Goal: Task Accomplishment & Management: Use online tool/utility

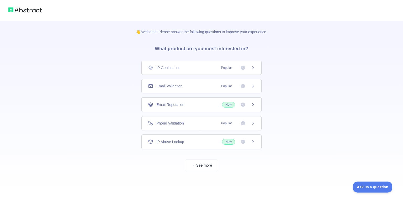
click at [244, 70] on icon at bounding box center [242, 67] width 5 height 5
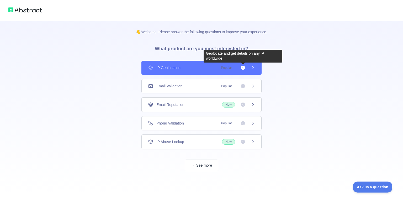
click at [244, 70] on icon at bounding box center [242, 67] width 5 height 5
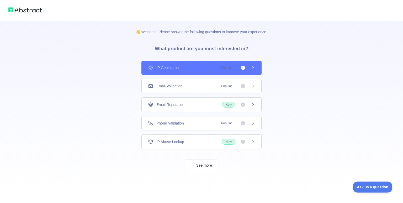
click at [253, 70] on icon at bounding box center [253, 68] width 4 height 4
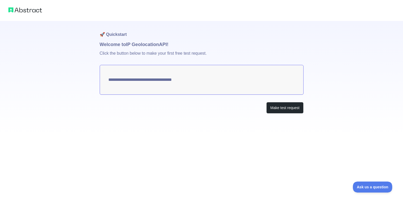
click at [192, 82] on textarea "**********" at bounding box center [202, 80] width 204 height 30
type textarea "**********"
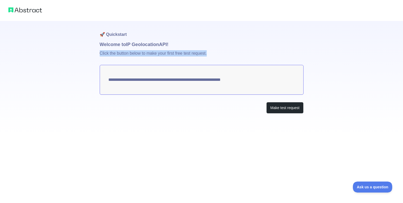
drag, startPoint x: 99, startPoint y: 51, endPoint x: 252, endPoint y: 86, distance: 157.3
click at [228, 55] on div "**********" at bounding box center [201, 67] width 403 height 135
click at [78, 124] on div "**********" at bounding box center [201, 67] width 403 height 135
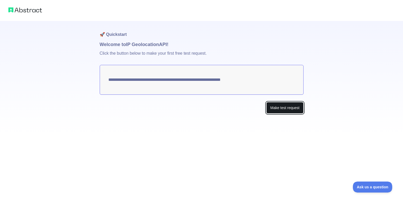
click at [300, 107] on button "Make test request" at bounding box center [284, 108] width 37 height 12
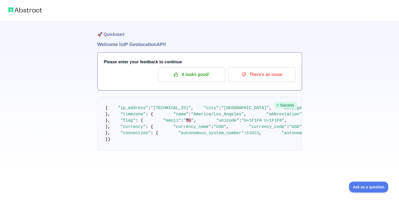
scroll to position [214, 0]
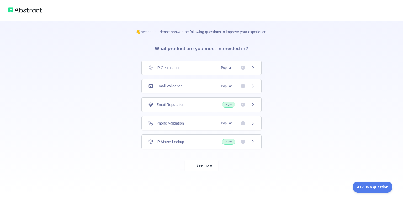
click at [198, 122] on div "Phone Validation Popular" at bounding box center [201, 123] width 107 height 5
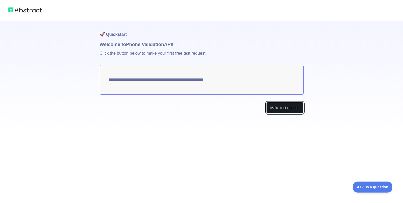
click at [284, 110] on button "Make test request" at bounding box center [284, 108] width 37 height 12
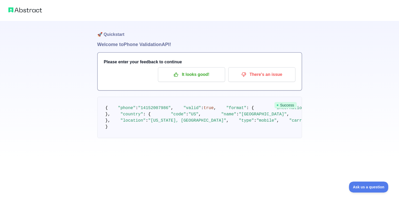
scroll to position [31, 0]
drag, startPoint x: 178, startPoint y: 107, endPoint x: 147, endPoint y: 108, distance: 31.2
copy span "[PHONE_NUMBER]"
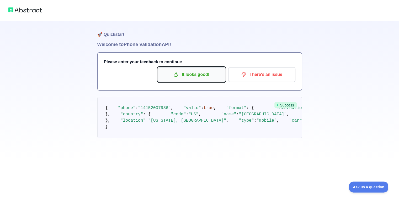
click at [192, 71] on p "It looks good!" at bounding box center [191, 74] width 59 height 9
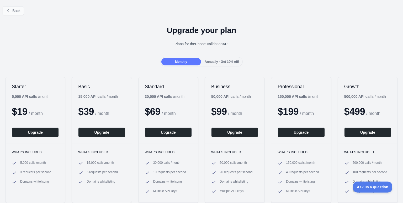
drag, startPoint x: 17, startPoint y: 5, endPoint x: 12, endPoint y: 11, distance: 7.3
click at [15, 8] on div "Back" at bounding box center [201, 10] width 403 height 17
click at [12, 11] on span "Back" at bounding box center [16, 11] width 8 height 4
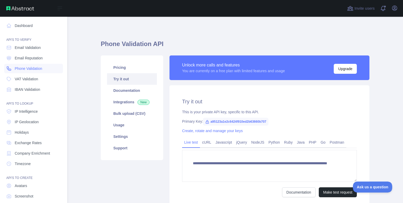
click at [34, 67] on span "Phone Validation" at bounding box center [29, 68] width 28 height 5
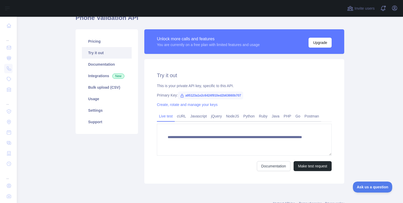
scroll to position [45, 0]
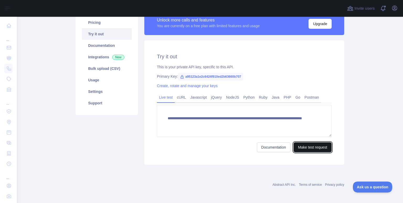
click at [309, 149] on button "Make test request" at bounding box center [312, 148] width 38 height 10
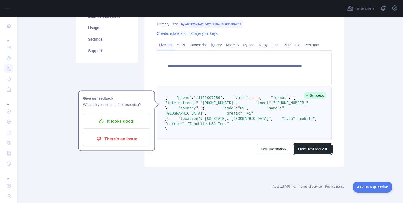
scroll to position [124, 0]
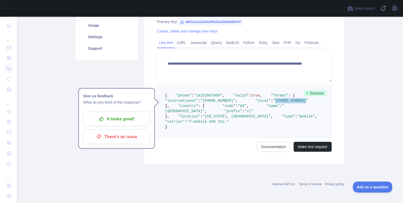
drag, startPoint x: 200, startPoint y: 98, endPoint x: 227, endPoint y: 97, distance: 27.3
click at [273, 99] on span ""[PHONE_NUMBER]"" at bounding box center [290, 101] width 35 height 4
copy span "[PHONE_NUMBER]"
click at [300, 146] on button "Make test request" at bounding box center [312, 147] width 38 height 10
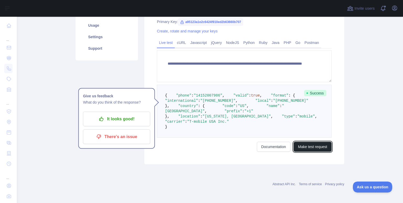
scroll to position [68, 0]
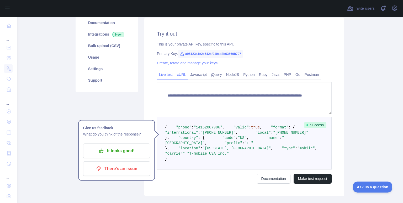
click at [180, 72] on link "cURL" at bounding box center [181, 75] width 13 height 8
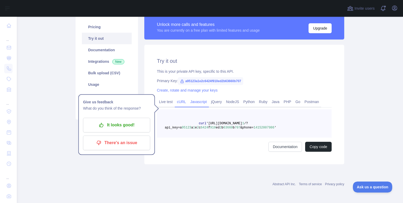
click at [192, 100] on link "Javascript" at bounding box center [198, 102] width 21 height 8
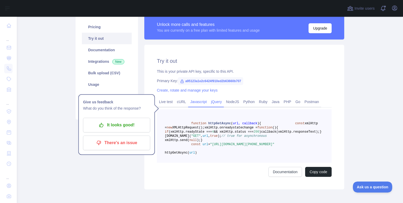
click at [213, 98] on link "jQuery" at bounding box center [216, 102] width 15 height 8
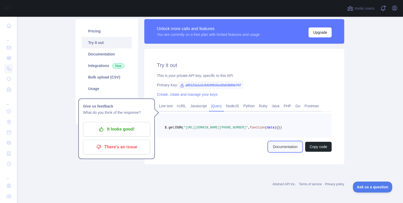
click at [280, 152] on link "Documentation" at bounding box center [285, 147] width 34 height 10
click at [293, 103] on link "Go" at bounding box center [297, 106] width 9 height 8
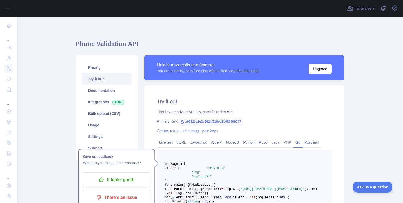
scroll to position [52, 0]
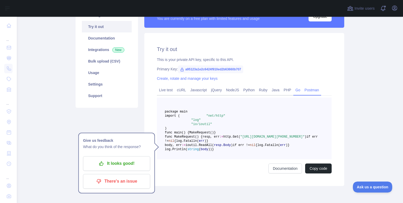
click at [302, 88] on link "Postman" at bounding box center [311, 90] width 19 height 8
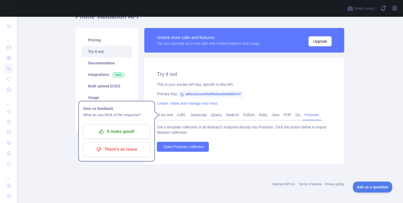
scroll to position [28, 0]
click at [183, 146] on span "Open Postman collection" at bounding box center [183, 146] width 41 height 5
click at [44, 93] on main "Phone Validation API Pricing Try it out Documentation Integrations New Bulk upl…" at bounding box center [210, 110] width 386 height 187
click at [69, 144] on main "Phone Validation API Pricing Try it out Documentation Integrations New Bulk upl…" at bounding box center [210, 110] width 386 height 187
click at [114, 152] on p "There's an issue" at bounding box center [116, 149] width 59 height 9
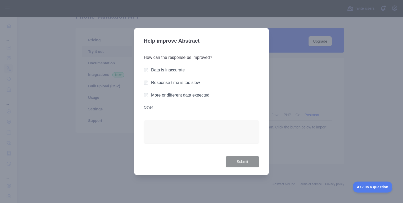
click at [196, 90] on div "How can the response be improved? Data is inaccurate Response time is too slow …" at bounding box center [201, 102] width 115 height 108
click at [235, 90] on div "How can the response be improved? Data is inaccurate Response time is too slow …" at bounding box center [201, 102] width 115 height 108
click at [145, 109] on label "Other" at bounding box center [201, 107] width 115 height 5
click at [145, 121] on textarea "Other" at bounding box center [201, 132] width 115 height 23
click at [191, 21] on div at bounding box center [201, 101] width 403 height 203
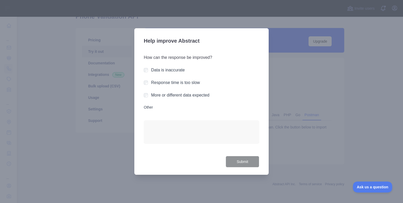
click at [241, 16] on div at bounding box center [201, 101] width 403 height 203
click at [366, 25] on div at bounding box center [201, 101] width 403 height 203
click at [145, 106] on label "Other" at bounding box center [201, 107] width 115 height 5
click at [145, 121] on textarea "Other" at bounding box center [201, 132] width 115 height 23
type textarea "*"
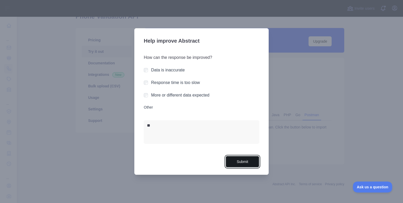
click at [237, 163] on button "Submit" at bounding box center [242, 162] width 34 height 12
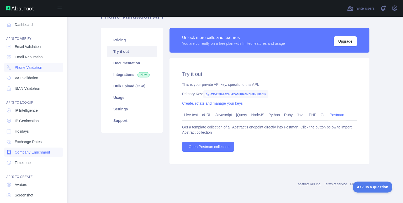
scroll to position [0, 0]
click at [34, 26] on link "Dashboard" at bounding box center [33, 25] width 59 height 9
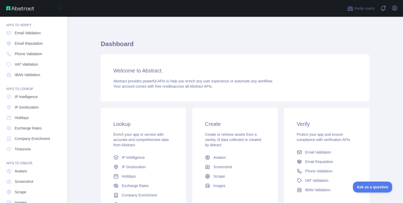
scroll to position [27, 0]
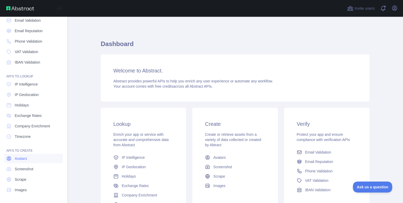
click at [27, 162] on link "Avatars" at bounding box center [33, 158] width 59 height 9
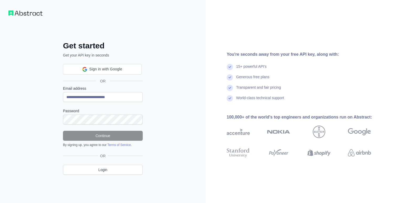
type input "**********"
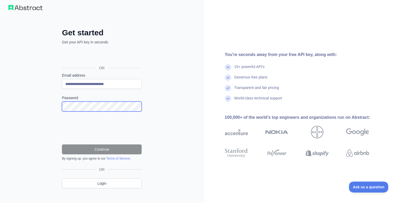
scroll to position [11, 0]
